Goal: Information Seeking & Learning: Find specific fact

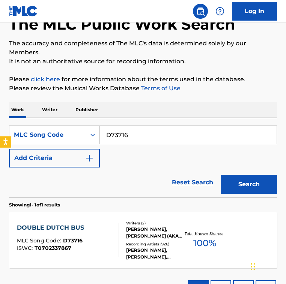
drag, startPoint x: -33, startPoint y: 127, endPoint x: -62, endPoint y: 126, distance: 28.5
click at [0, 126] on html "Accessibility Screen-Reader Guide, Feedback, and Issue Reporting | New window 0…" at bounding box center [143, 96] width 286 height 284
paste input "G33777"
type input "G33777"
click at [220, 175] on button "Search" at bounding box center [248, 184] width 56 height 19
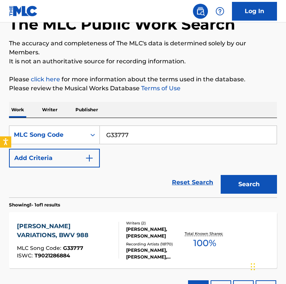
click at [109, 157] on div "SearchWithCriteriad057a68b-f89b-4514-aa2c-1bf172caa801 MLC Song Code G33777 Add…" at bounding box center [143, 147] width 268 height 42
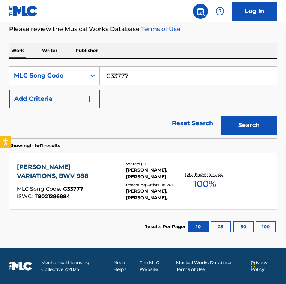
click at [113, 111] on div "Reset Search Search" at bounding box center [143, 123] width 268 height 30
click at [89, 196] on div "ISWC : T9021286884" at bounding box center [64, 197] width 95 height 6
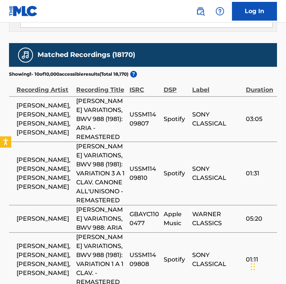
scroll to position [1752, 0]
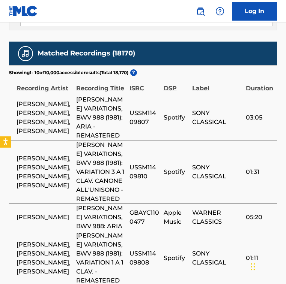
click at [107, 93] on div "Recording Title" at bounding box center [101, 84] width 50 height 17
click at [80, 203] on span "[PERSON_NAME] VARIATIONS, BWV 988 (1981): VARIATION 3 A 1 CLAV. CANONE ALL'UNIS…" at bounding box center [101, 172] width 50 height 63
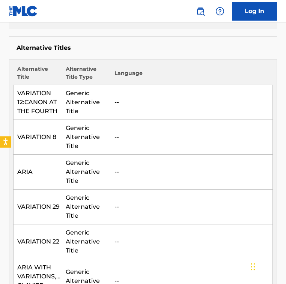
scroll to position [0, 0]
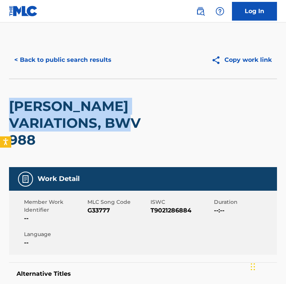
drag, startPoint x: 7, startPoint y: 102, endPoint x: 95, endPoint y: 138, distance: 95.1
copy h2 "[PERSON_NAME] VARIATIONS, BWV 988"
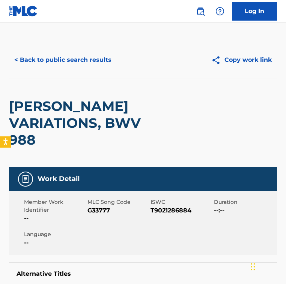
click at [98, 46] on div "< Back to public search results Copy work link" at bounding box center [143, 59] width 268 height 37
click at [96, 52] on button "< Back to public search results" at bounding box center [63, 60] width 108 height 19
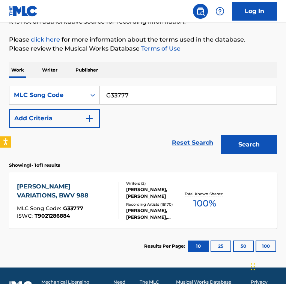
drag, startPoint x: 152, startPoint y: 96, endPoint x: -5, endPoint y: 94, distance: 157.0
click at [0, 94] on html "Accessibility Screen-Reader Guide, Feedback, and Issue Reporting | New window 0…" at bounding box center [143, 56] width 286 height 284
paste input "H37080"
type input "H37080"
click at [220, 135] on button "Search" at bounding box center [248, 144] width 56 height 19
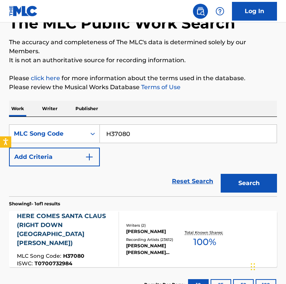
scroll to position [86, 0]
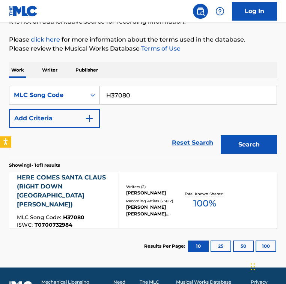
click at [110, 163] on section "Showing 1 - 1 of 1 results" at bounding box center [143, 163] width 268 height 11
click at [103, 183] on div "HERE COMES SANTA CLAUS (RIGHT DOWN [GEOGRAPHIC_DATA][PERSON_NAME])" at bounding box center [64, 191] width 95 height 36
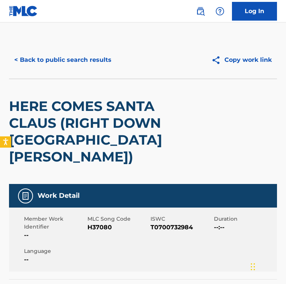
click at [98, 219] on div "MLC Song Code H37080" at bounding box center [118, 227] width 63 height 25
click at [98, 223] on span "H37080" at bounding box center [117, 227] width 61 height 9
copy span "H37080"
click at [62, 58] on button "< Back to public search results" at bounding box center [63, 60] width 108 height 19
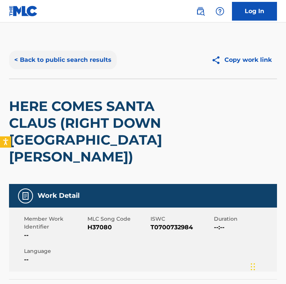
scroll to position [86, 0]
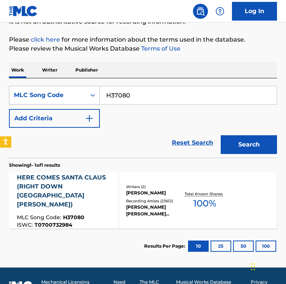
drag, startPoint x: 145, startPoint y: 95, endPoint x: 45, endPoint y: 95, distance: 100.4
click at [45, 95] on div "SearchWithCriteriad057a68b-f89b-4514-aa2c-1bf172caa801 MLC Song Code H37080" at bounding box center [143, 95] width 268 height 19
paste input "J00101"
click at [220, 135] on button "Search" at bounding box center [248, 144] width 56 height 19
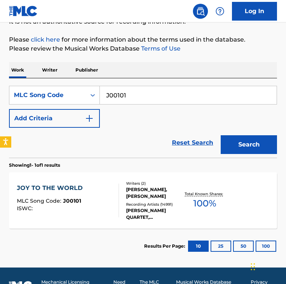
click at [120, 144] on div "Reset Search Search" at bounding box center [143, 143] width 268 height 30
drag, startPoint x: 141, startPoint y: 92, endPoint x: 36, endPoint y: 92, distance: 105.3
click at [36, 92] on div "SearchWithCriteriad057a68b-f89b-4514-aa2c-1bf172caa801 MLC Song Code J00101" at bounding box center [143, 95] width 268 height 19
paste input "O87908"
type input "O87908"
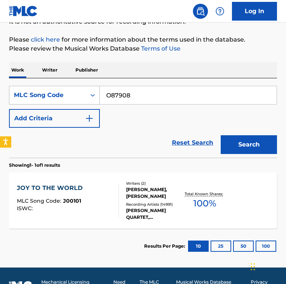
click at [220, 135] on button "Search" at bounding box center [248, 144] width 56 height 19
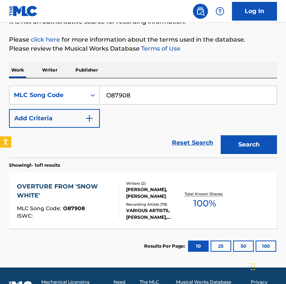
click at [105, 192] on div "OVERTURE FROM 'SNOW WHITE'" at bounding box center [64, 191] width 95 height 18
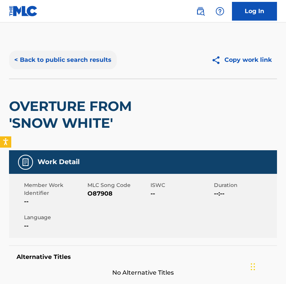
click at [52, 55] on button "< Back to public search results" at bounding box center [63, 60] width 108 height 19
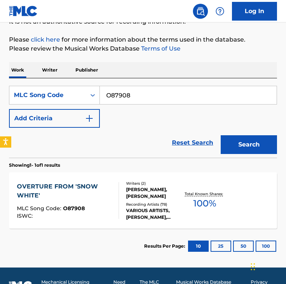
click at [118, 129] on div "Reset Search Search" at bounding box center [143, 143] width 268 height 30
